Goal: Register for event/course

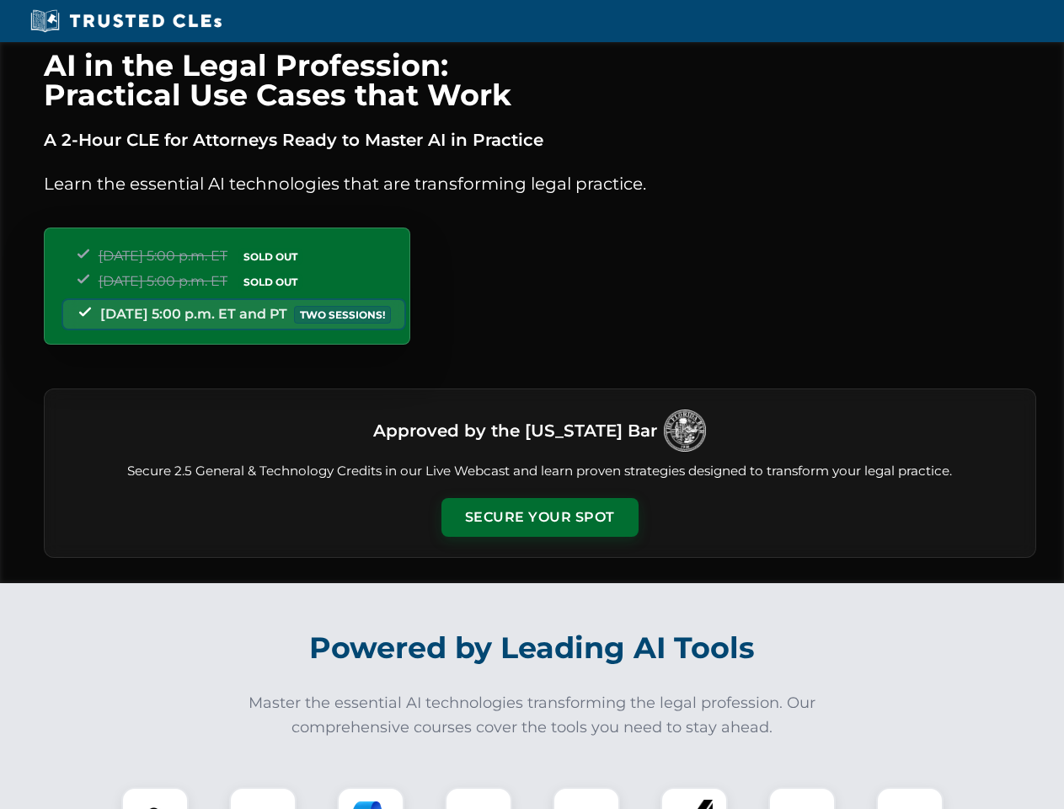
click at [539, 517] on button "Secure Your Spot" at bounding box center [540, 517] width 197 height 39
click at [155, 798] on img at bounding box center [155, 820] width 49 height 49
click at [263, 798] on div at bounding box center [262, 820] width 67 height 67
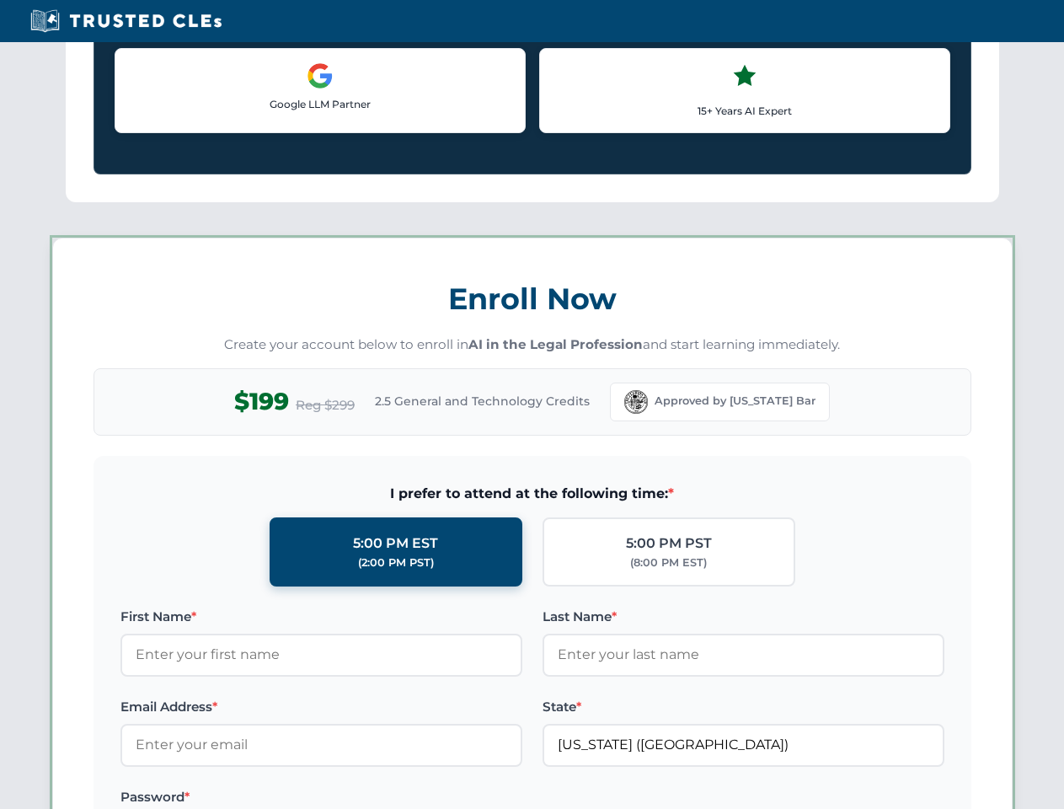
click at [479, 798] on label "Password *" at bounding box center [321, 797] width 402 height 20
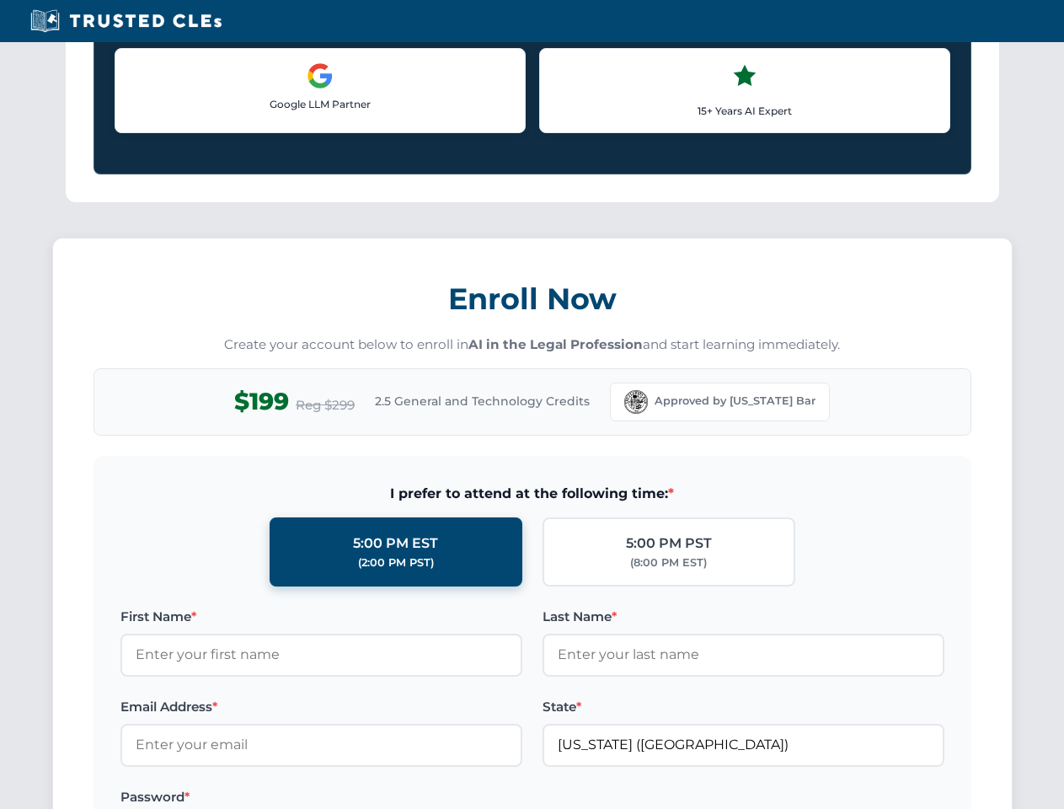
scroll to position [1654, 0]
